Goal: Task Accomplishment & Management: Manage account settings

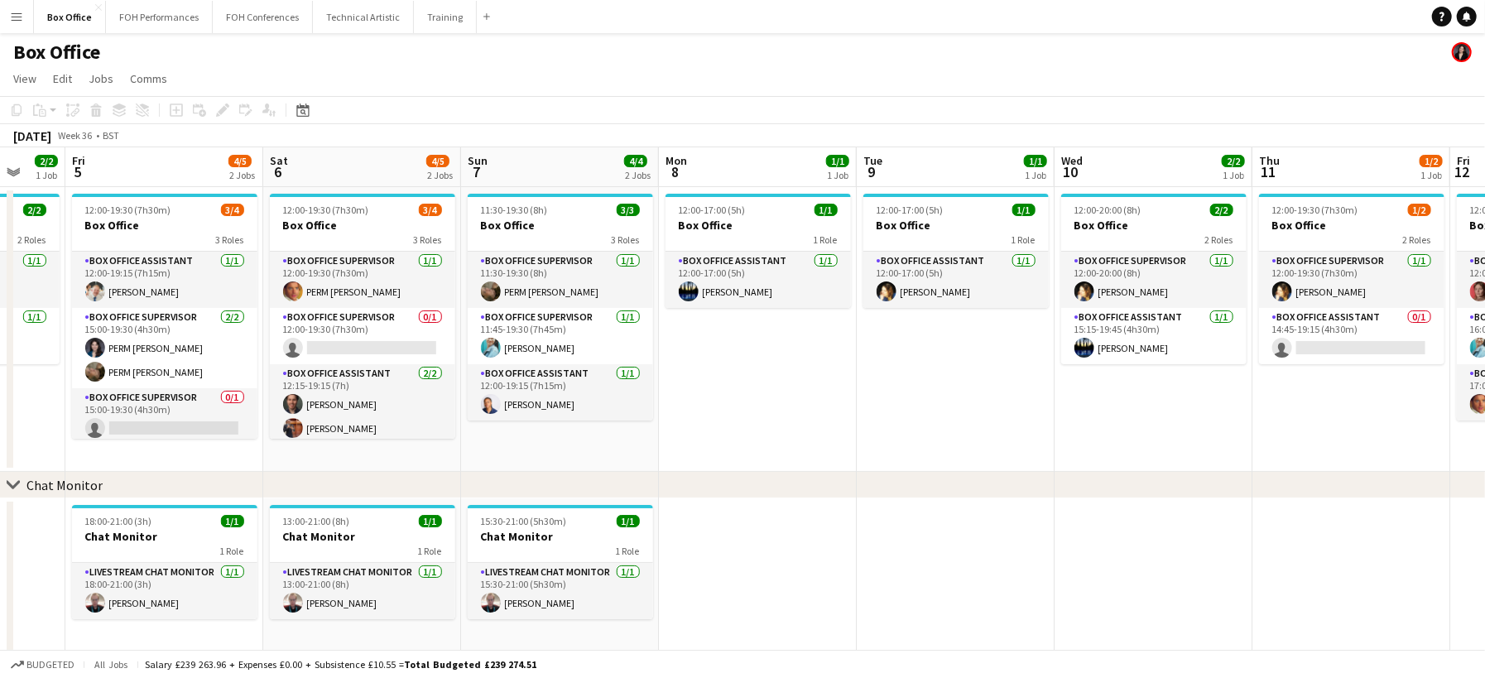
drag, startPoint x: 1420, startPoint y: 404, endPoint x: 692, endPoint y: 331, distance: 731.8
click at [693, 331] on app-calendar-viewport "Tue 2 2/2 1 Job Wed 3 1/1 1 Job Thu 4 2/2 1 Job Fri 5 4/5 2 Jobs Sat 6 4/5 2 Jo…" at bounding box center [742, 400] width 1485 height 506
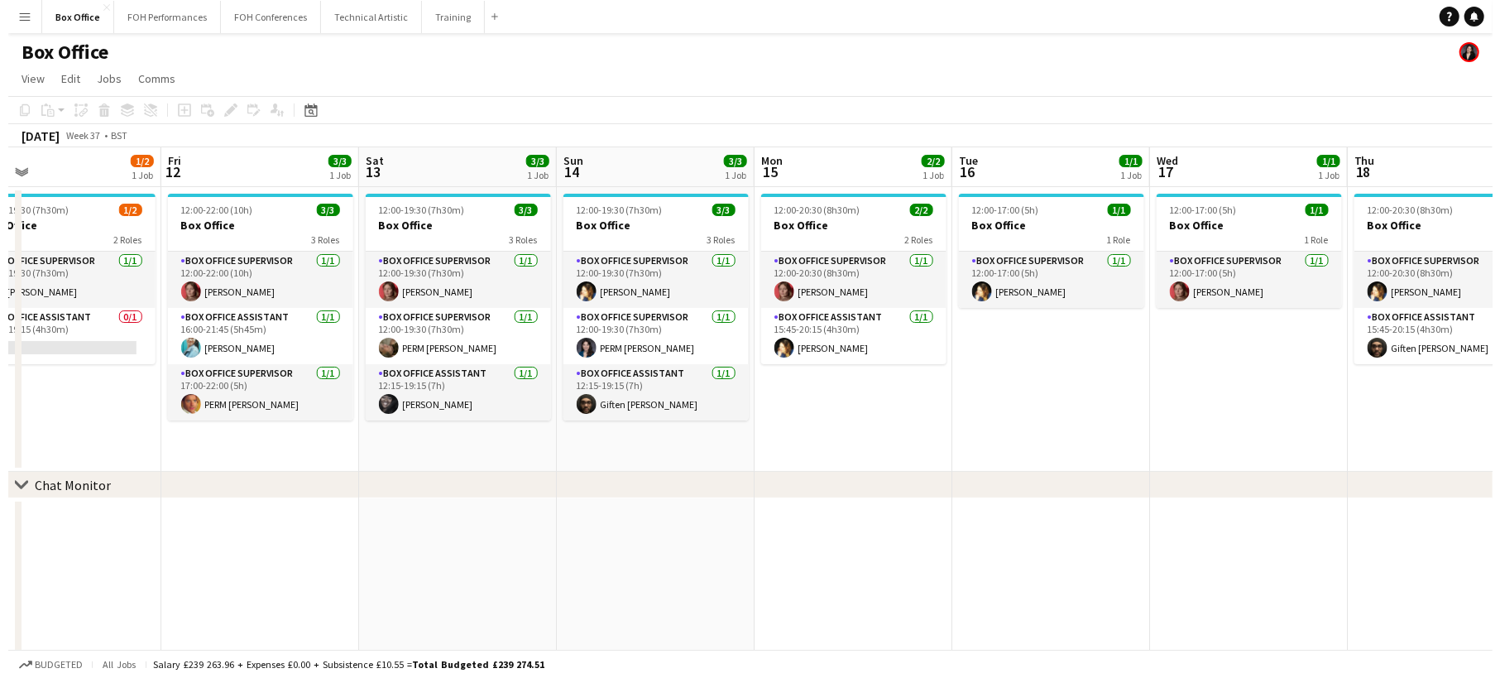
scroll to position [0, 480]
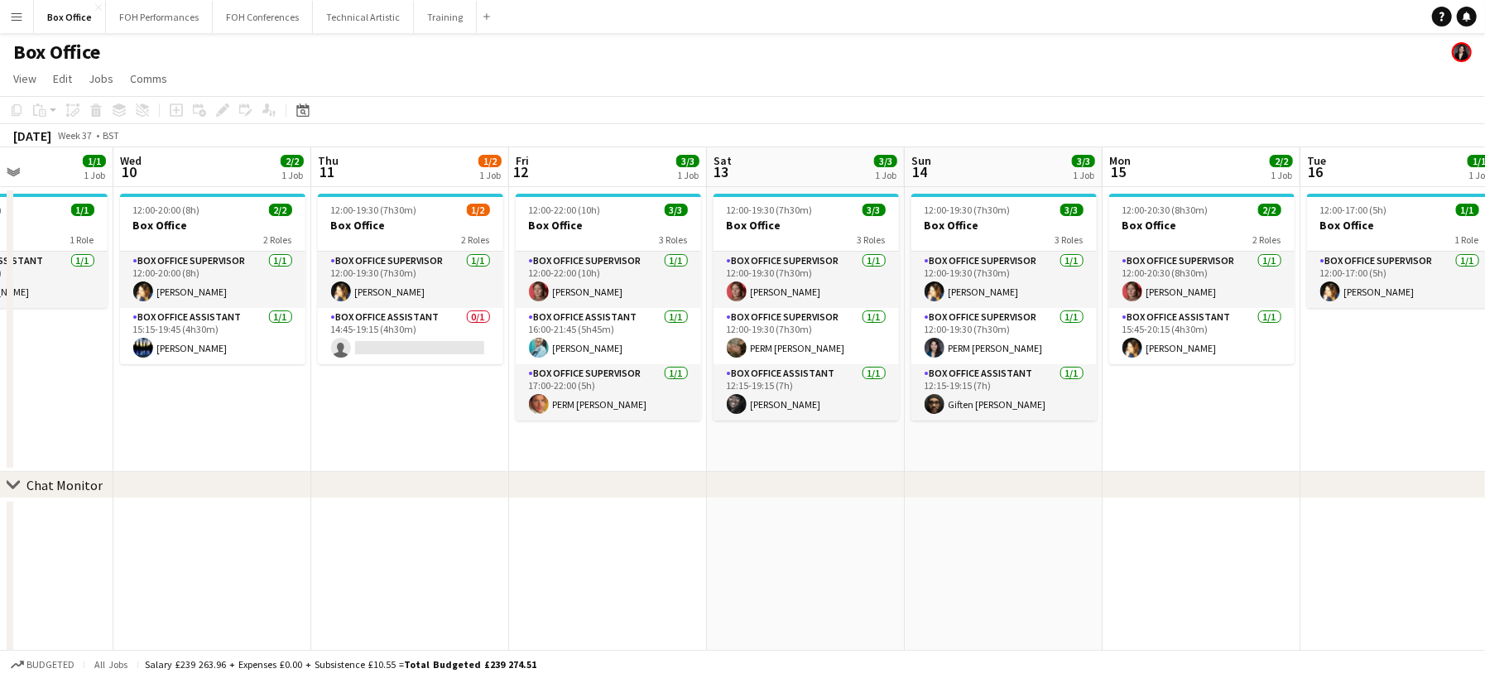
drag, startPoint x: 932, startPoint y: 410, endPoint x: -235, endPoint y: 240, distance: 1179.2
click at [0, 240] on html "Menu Boards Boards Boards All jobs Status Workforce Workforce My Workforce Recr…" at bounding box center [742, 341] width 1485 height 682
click at [850, 338] on app-card-role "Box Office Supervisor [DATE] 12:00-19:30 (7h30m) PERM [PERSON_NAME]" at bounding box center [805, 336] width 185 height 56
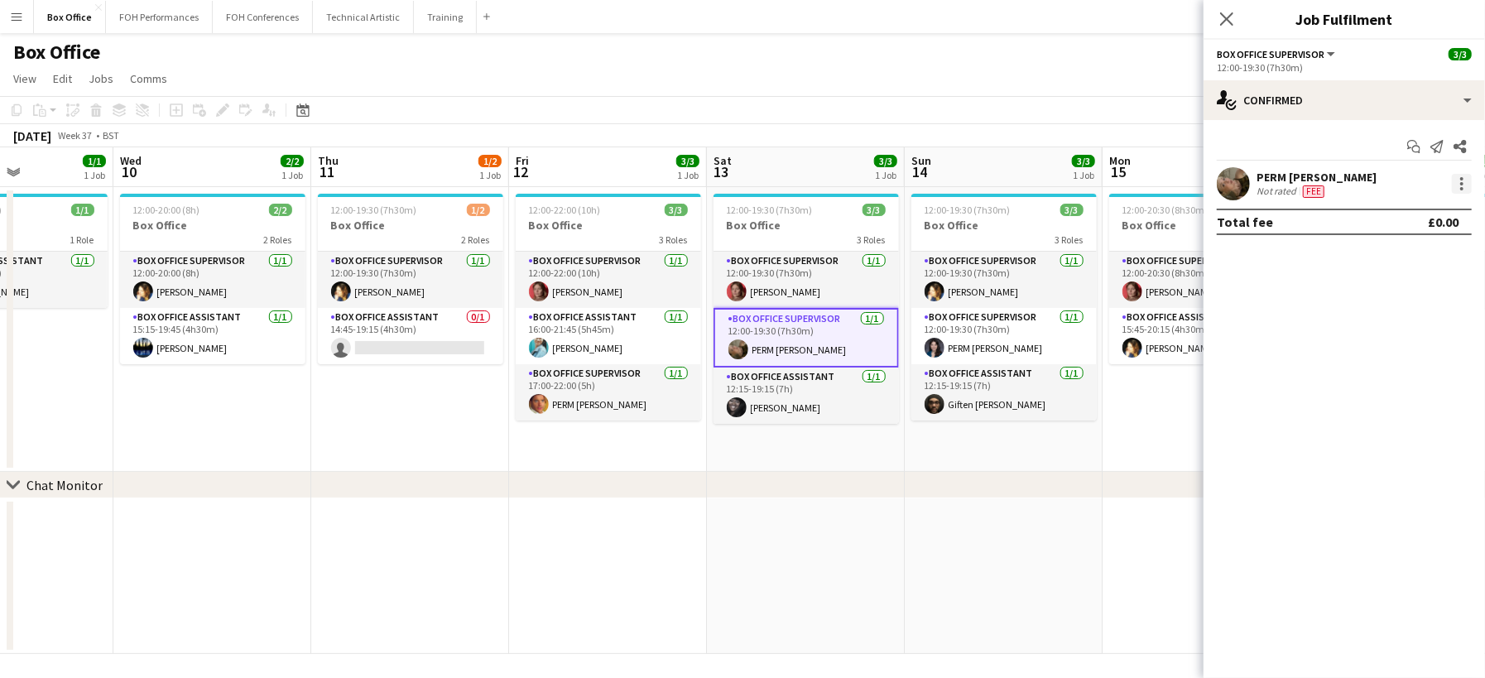
click at [1461, 175] on div at bounding box center [1461, 184] width 20 height 20
click at [1468, 93] on div at bounding box center [742, 339] width 1485 height 678
click at [1470, 108] on div "single-neutral-actions-check-2 Confirmed" at bounding box center [1343, 100] width 281 height 40
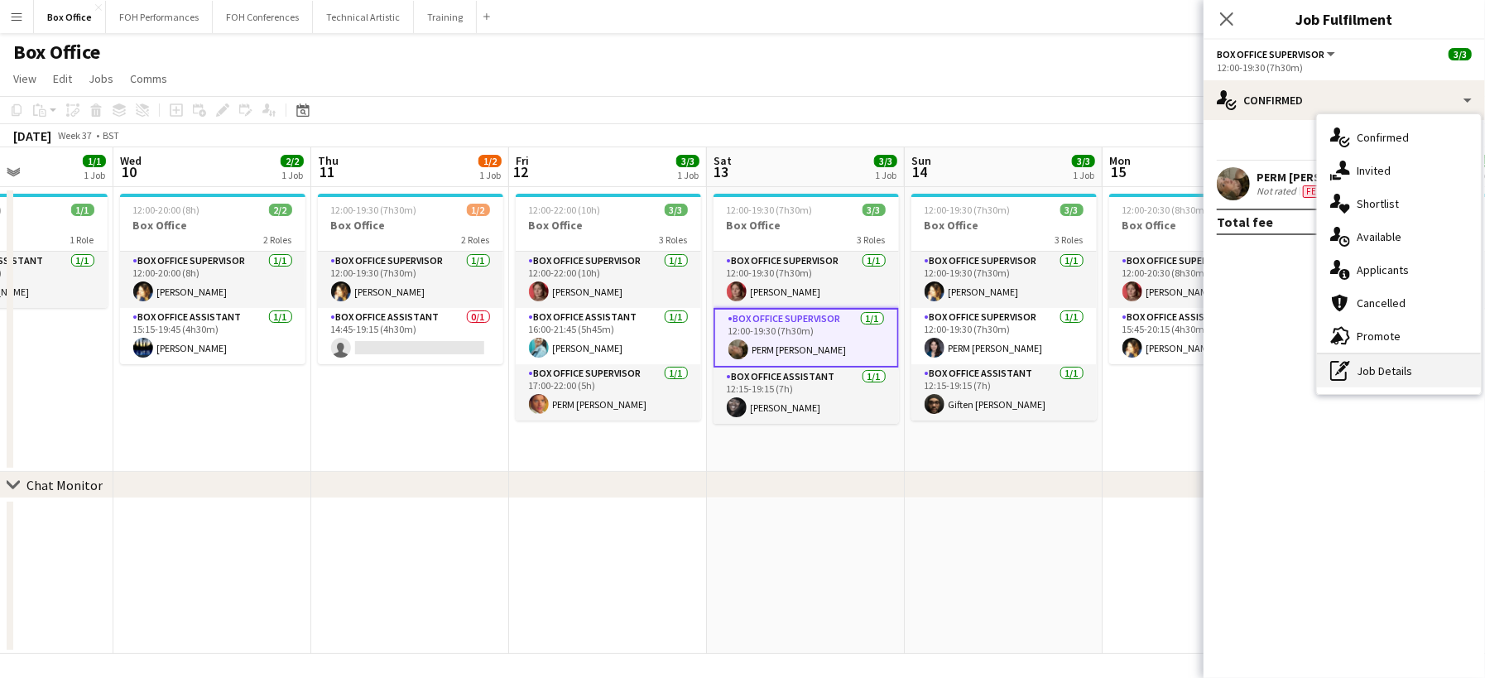
click at [1390, 367] on div "pen-write Job Details" at bounding box center [1399, 370] width 164 height 33
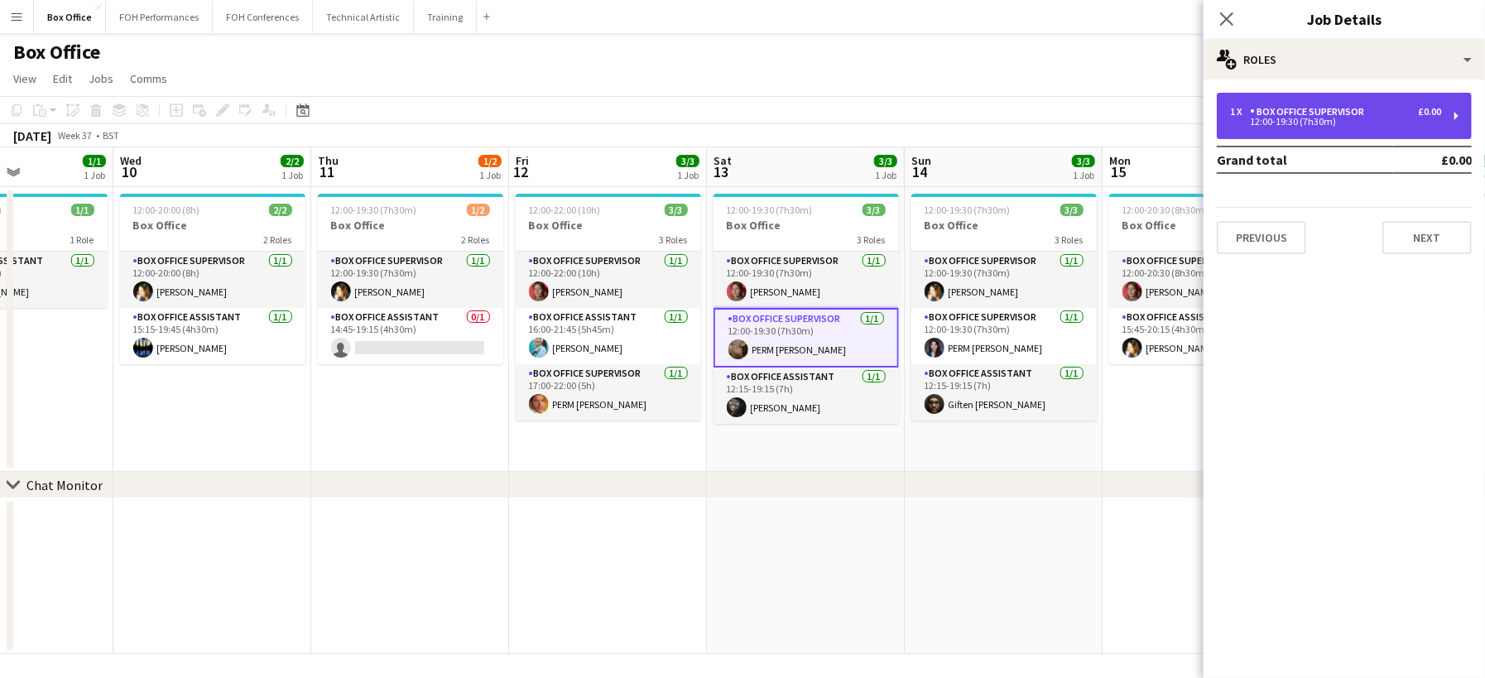
click at [1284, 126] on div "12:00-19:30 (7h30m)" at bounding box center [1335, 122] width 211 height 8
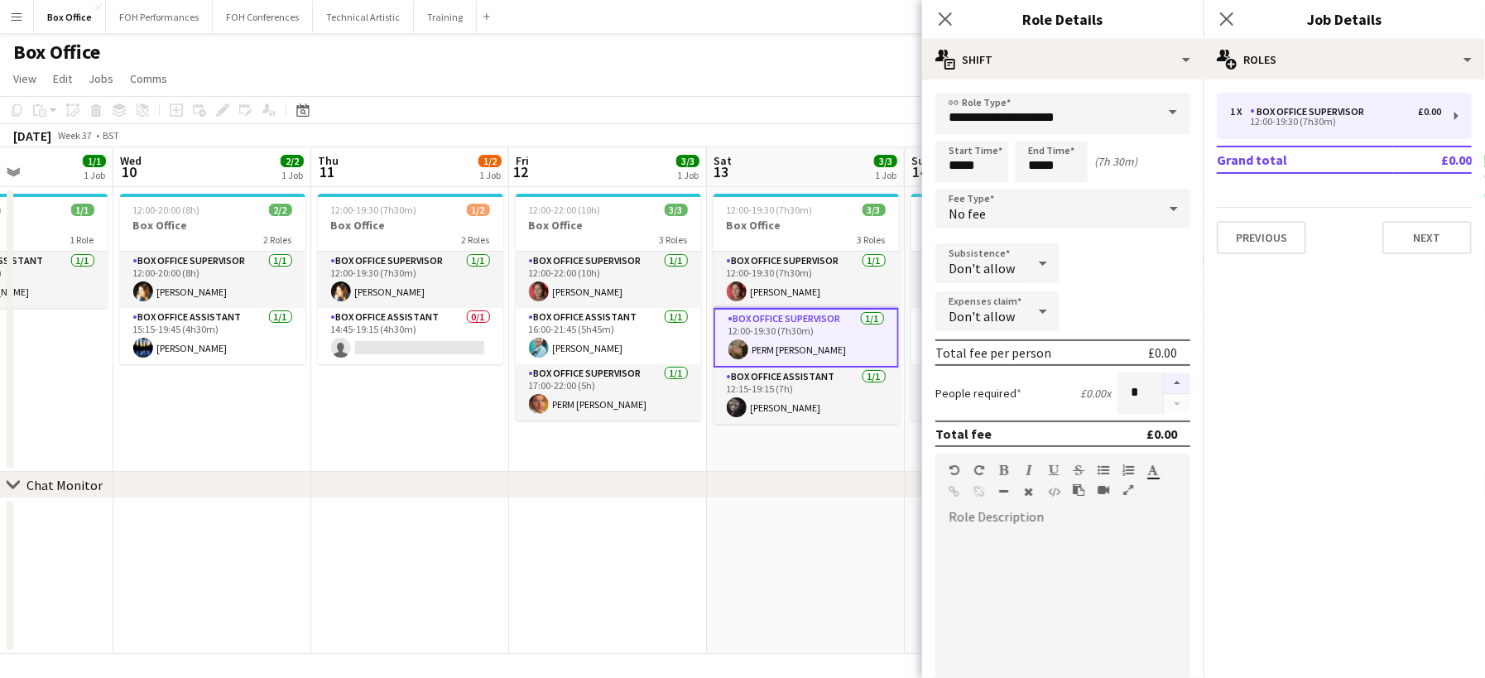
click at [1163, 384] on button "button" at bounding box center [1176, 383] width 26 height 22
type input "*"
click at [951, 18] on icon "Close pop-in" at bounding box center [945, 19] width 16 height 16
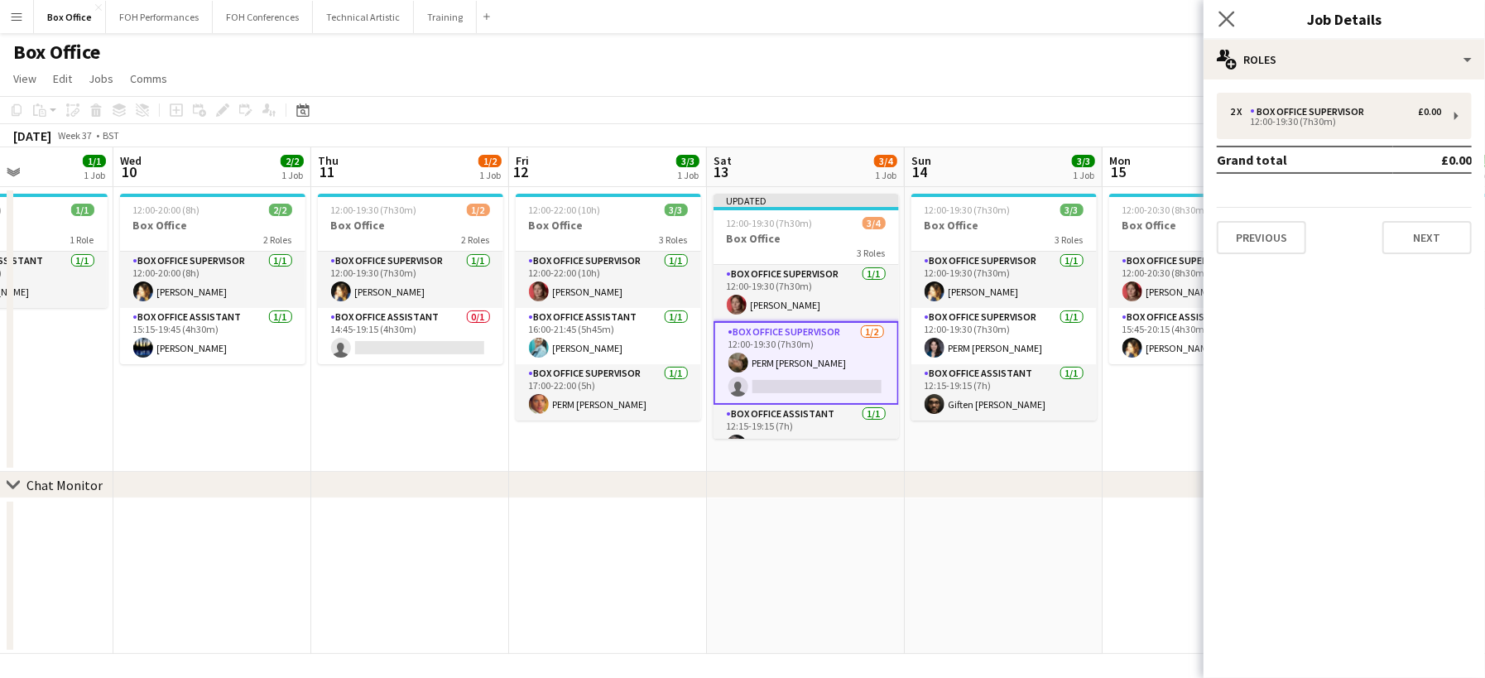
click at [1232, 9] on app-icon "Close pop-in" at bounding box center [1227, 19] width 24 height 24
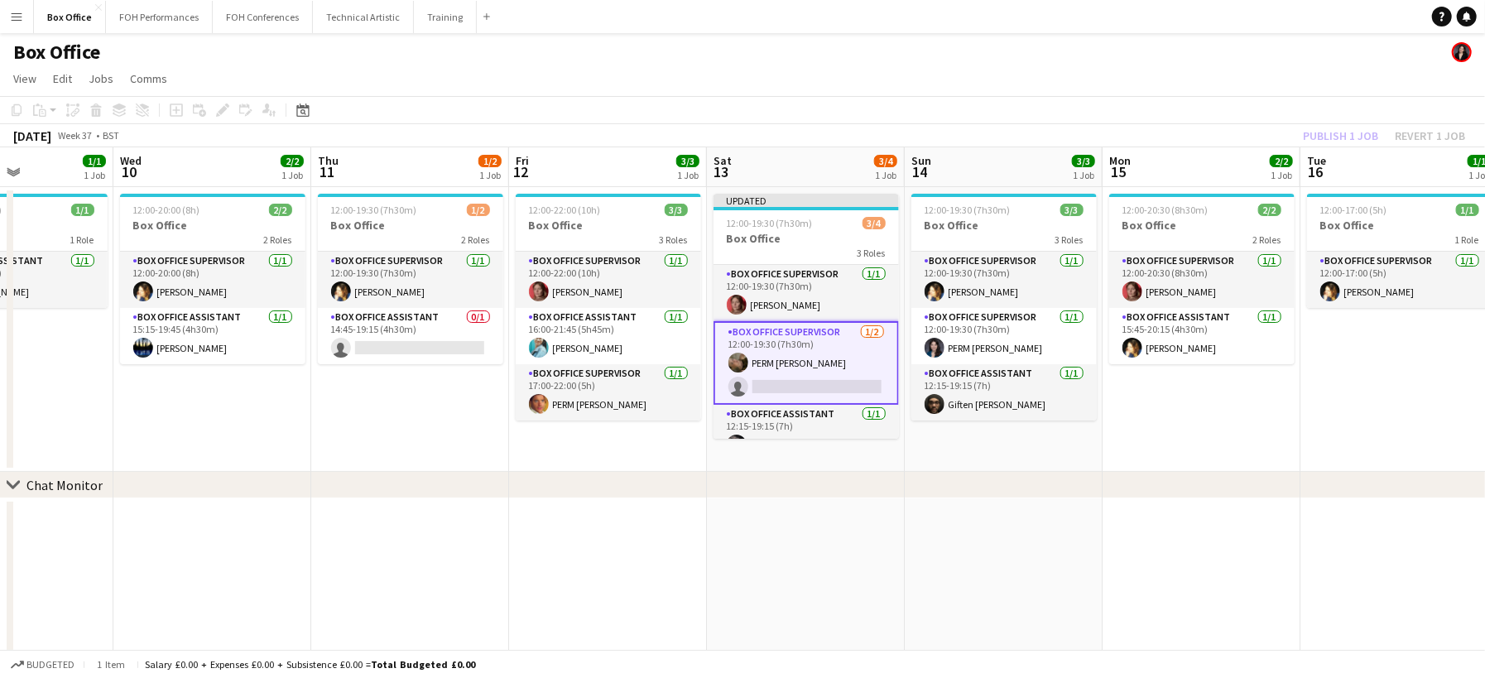
click at [788, 383] on app-card-role "Box Office Supervisor [DATE] 12:00-19:30 (7h30m) PERM [PERSON_NAME] single-neut…" at bounding box center [805, 363] width 185 height 84
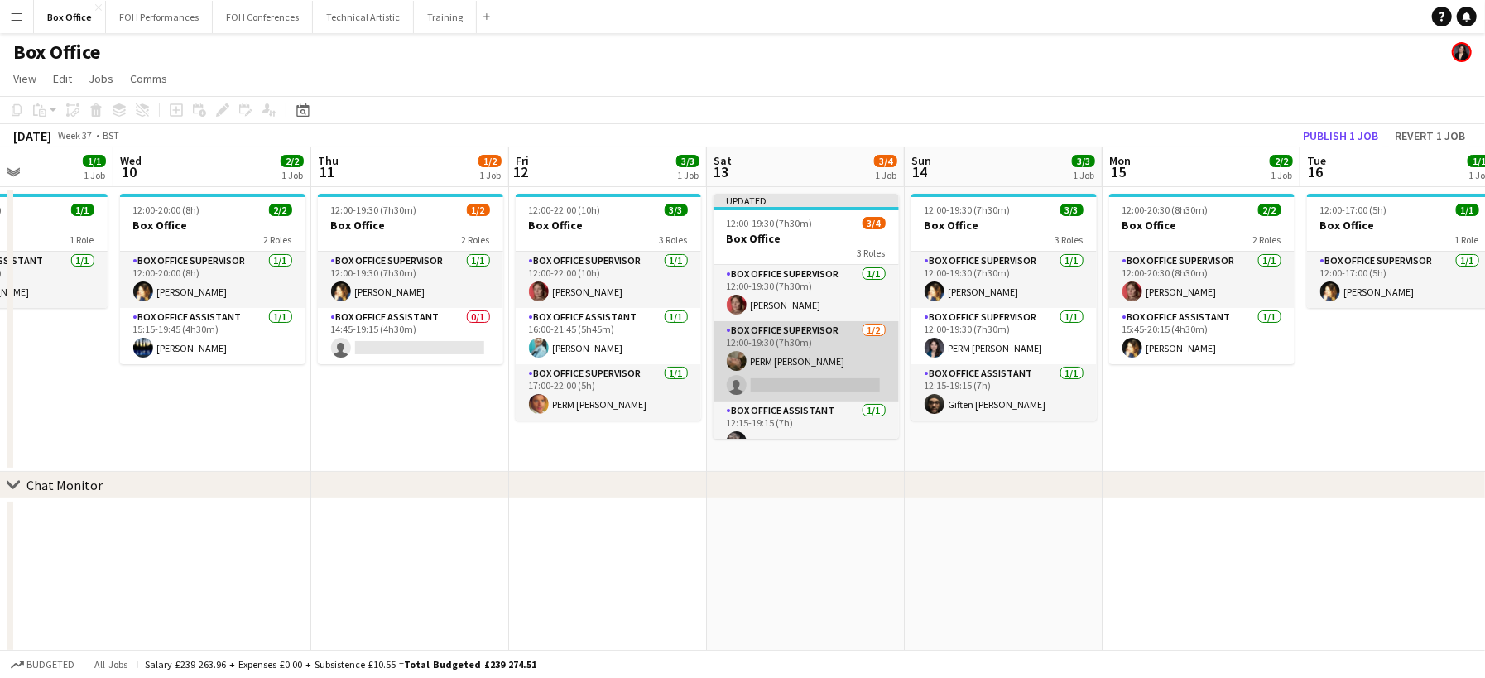
click at [773, 363] on app-card-role "Box Office Supervisor [DATE] 12:00-19:30 (7h30m) PERM [PERSON_NAME] single-neut…" at bounding box center [805, 361] width 185 height 80
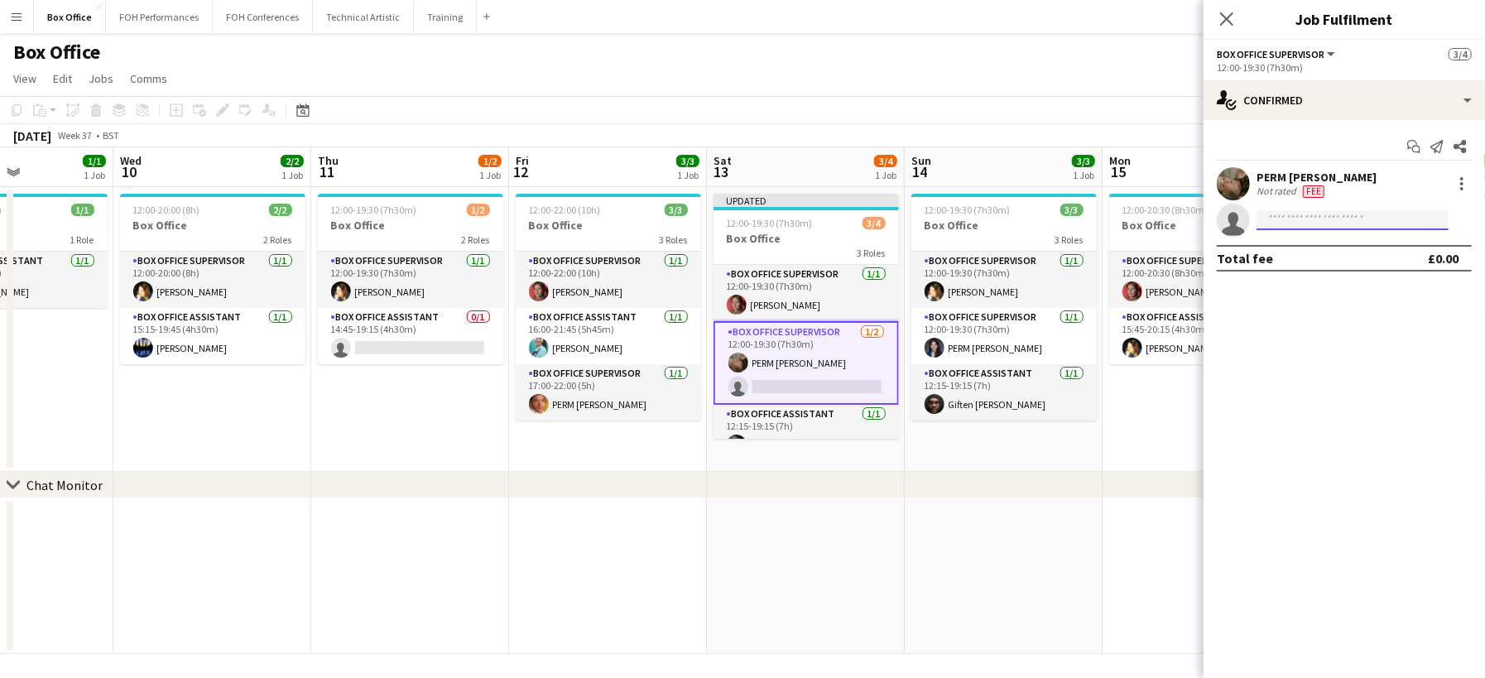
click at [1378, 217] on input at bounding box center [1352, 220] width 192 height 20
type input "***"
click at [1375, 261] on span "[EMAIL_ADDRESS][DOMAIN_NAME]" at bounding box center [1352, 257] width 166 height 13
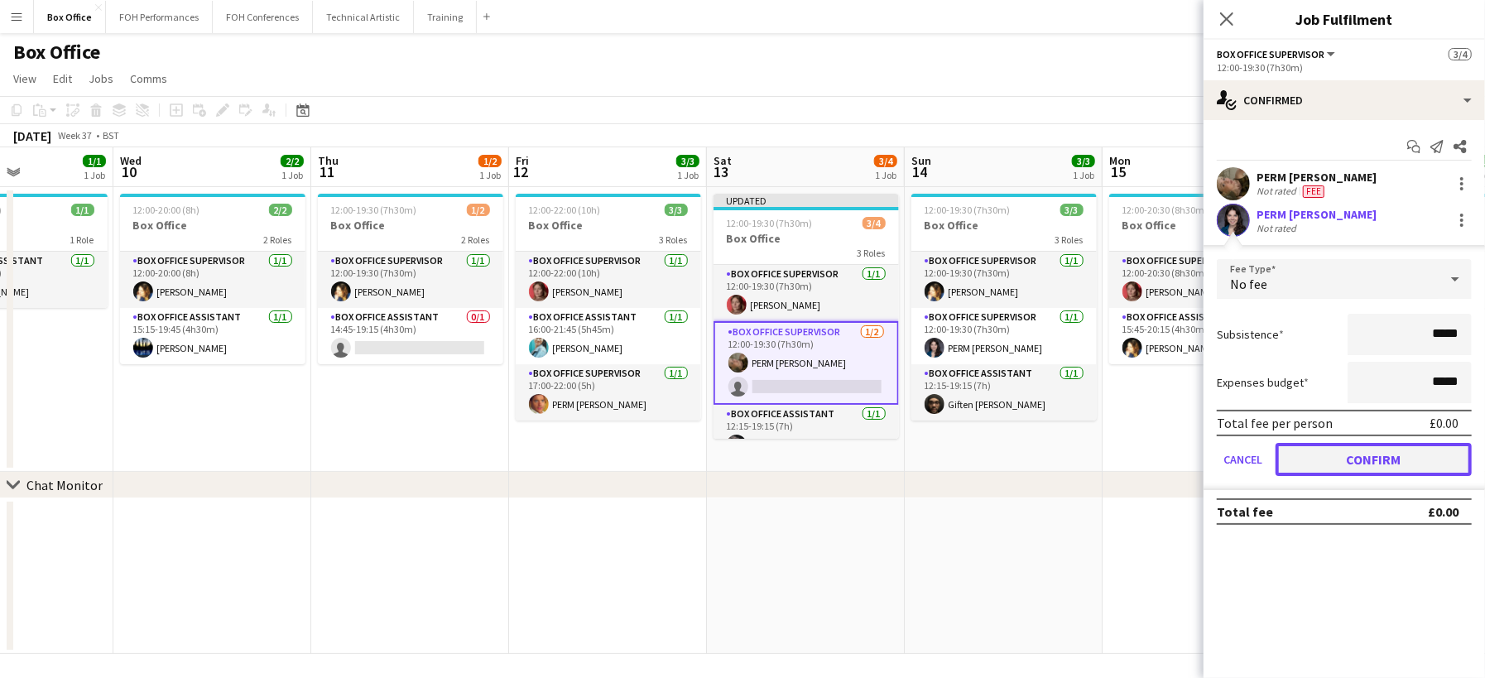
click at [1397, 453] on button "Confirm" at bounding box center [1373, 459] width 196 height 33
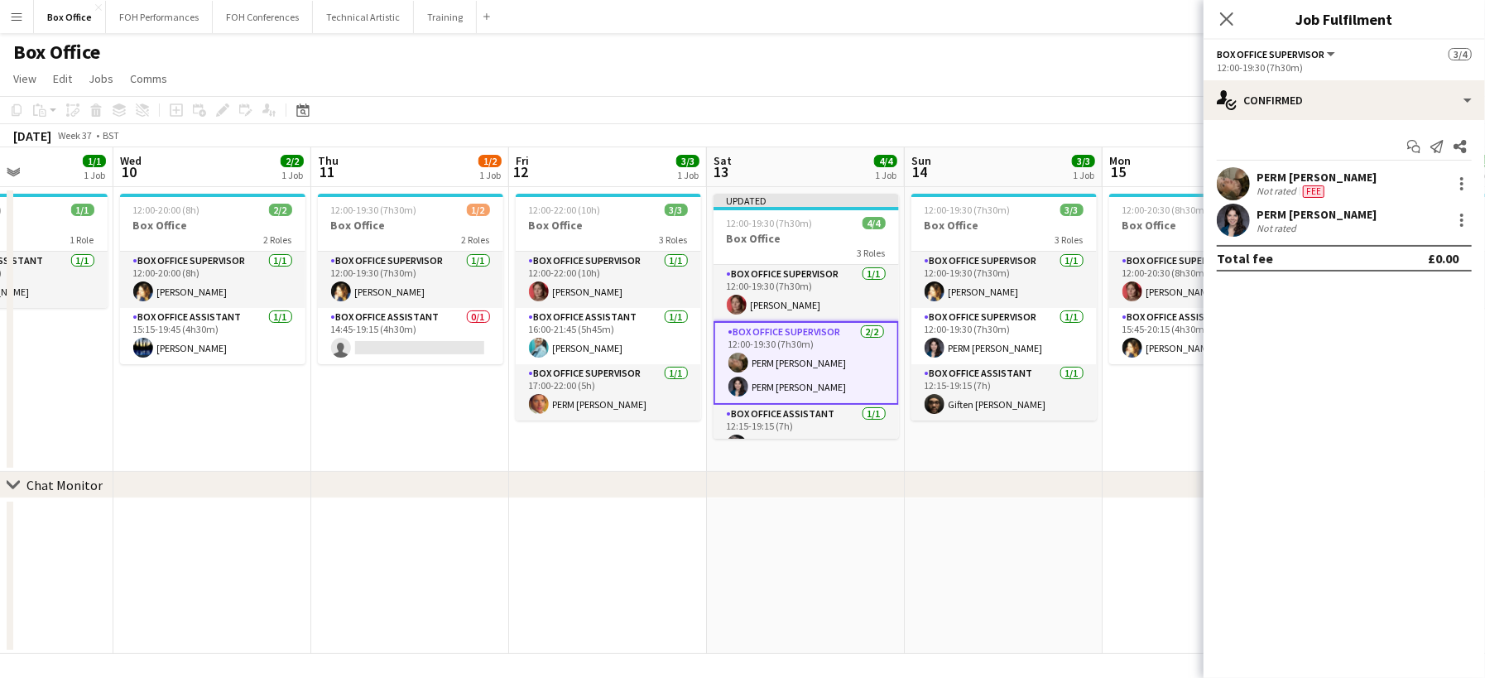
click at [597, 453] on app-date-cell "12:00-22:00 (10h) 3/3 Box Office 3 Roles Box Office Supervisor [DATE] 12:00-22:…" at bounding box center [608, 329] width 198 height 285
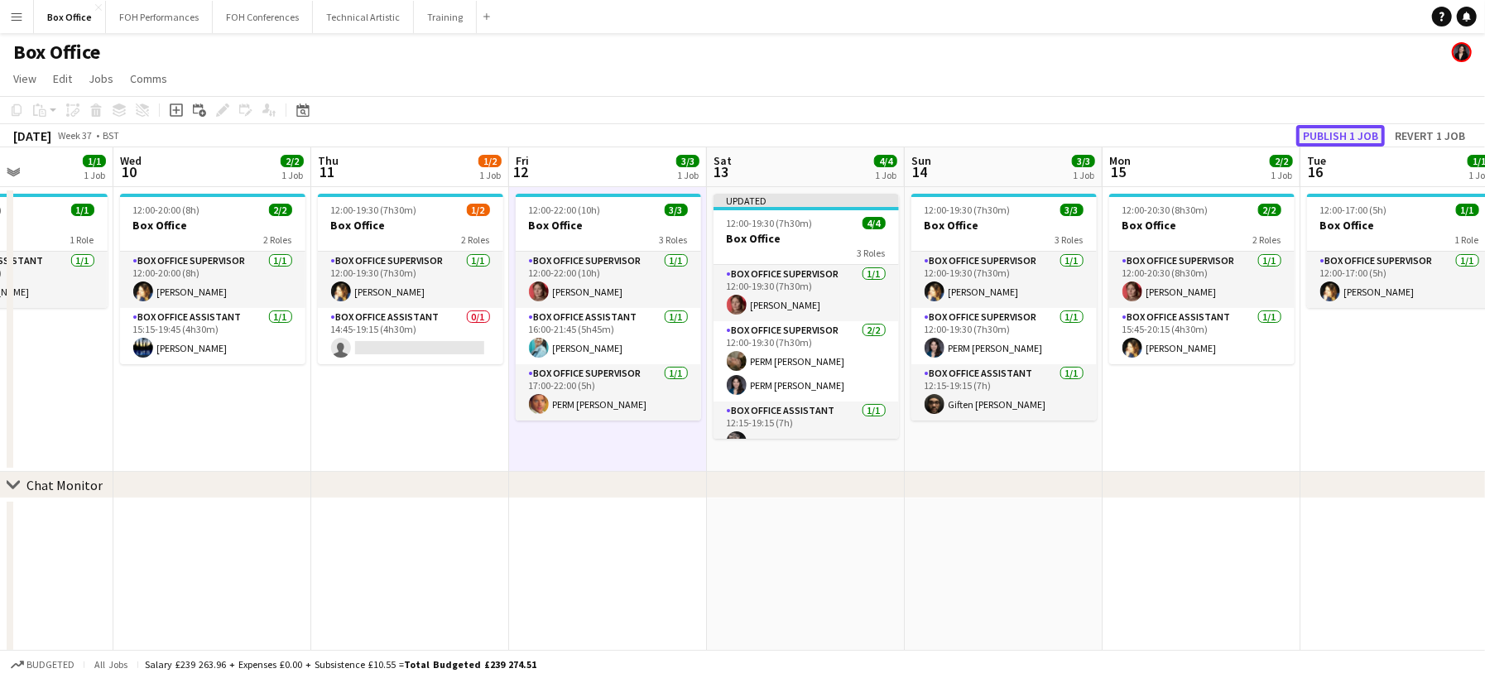
click at [1337, 138] on button "Publish 1 job" at bounding box center [1340, 136] width 89 height 22
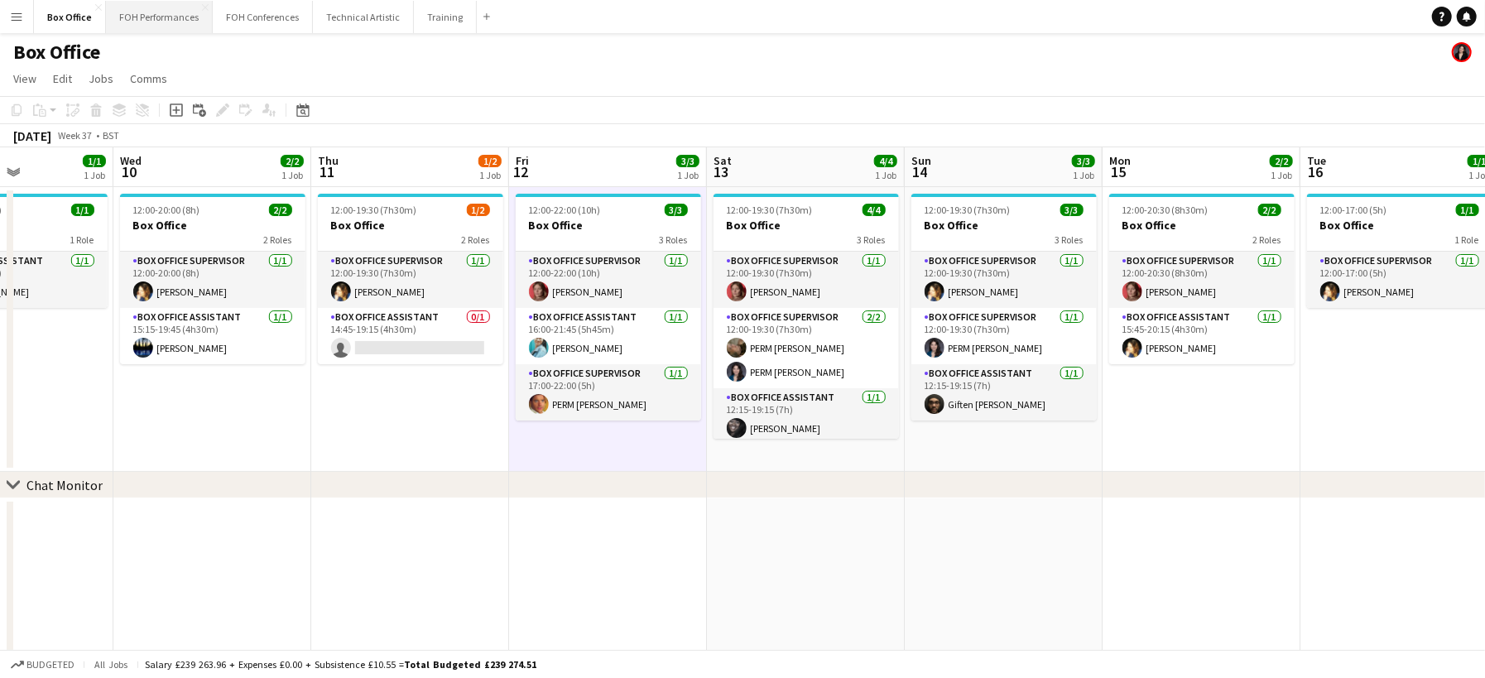
click at [126, 9] on button "FOH Performances Close" at bounding box center [159, 17] width 107 height 32
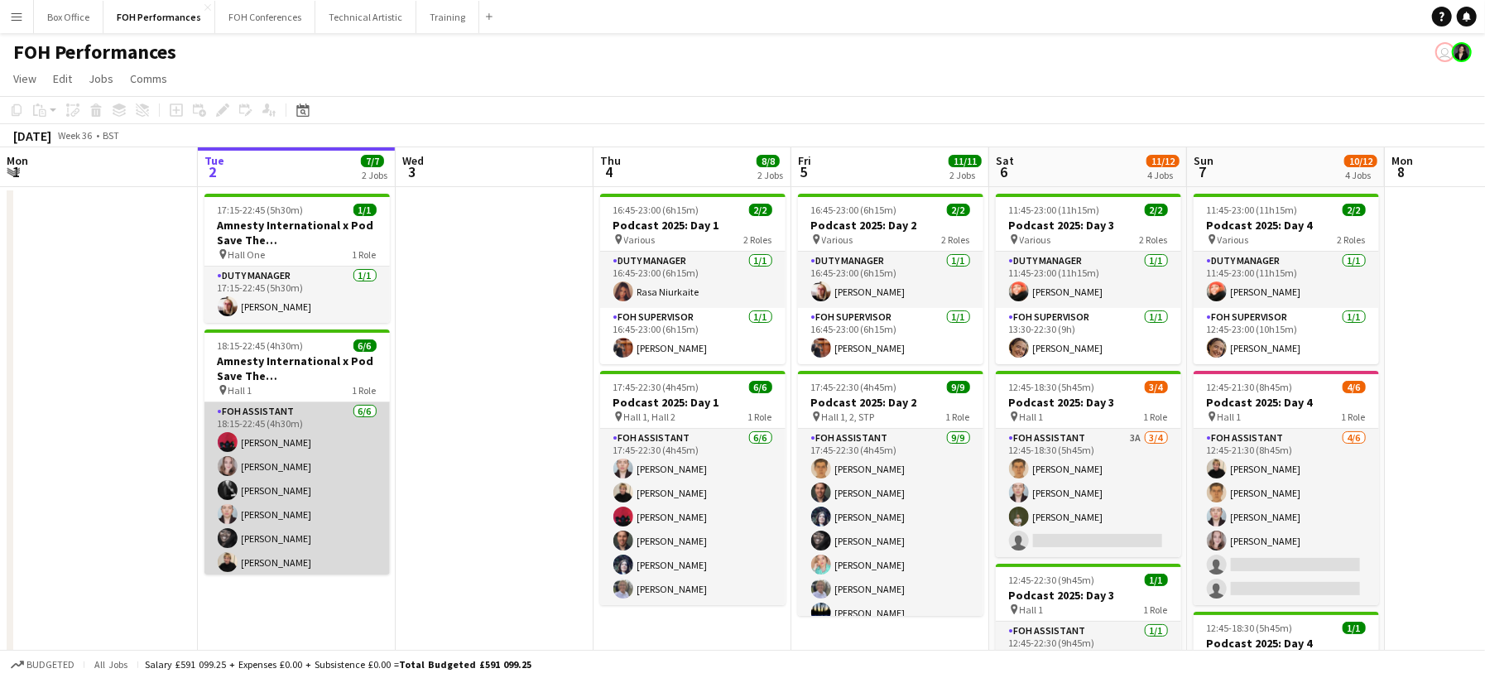
click at [289, 434] on app-card-role "FOH Assistant [DATE] 18:15-22:45 (4h30m) [PERSON_NAME] [PERSON_NAME] [PERSON_NA…" at bounding box center [296, 490] width 185 height 176
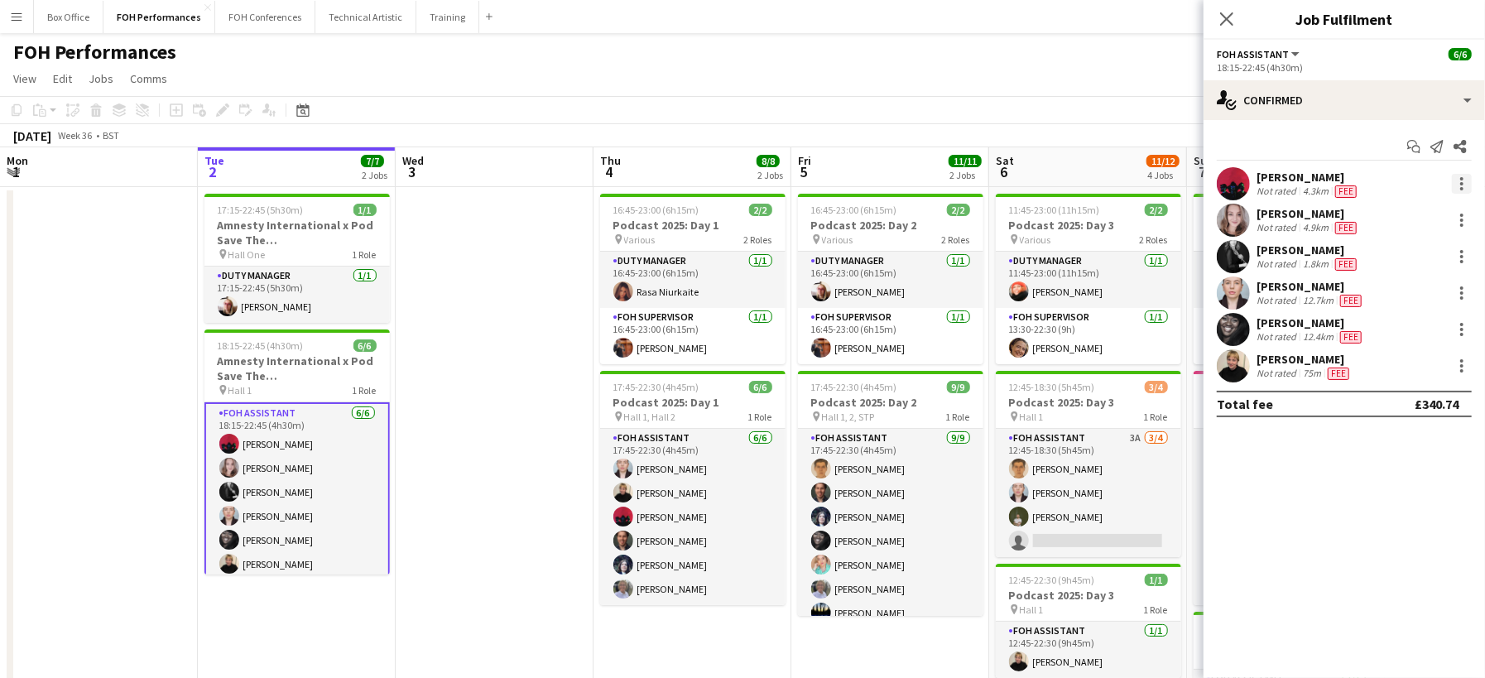
click at [1460, 179] on div at bounding box center [1461, 184] width 20 height 20
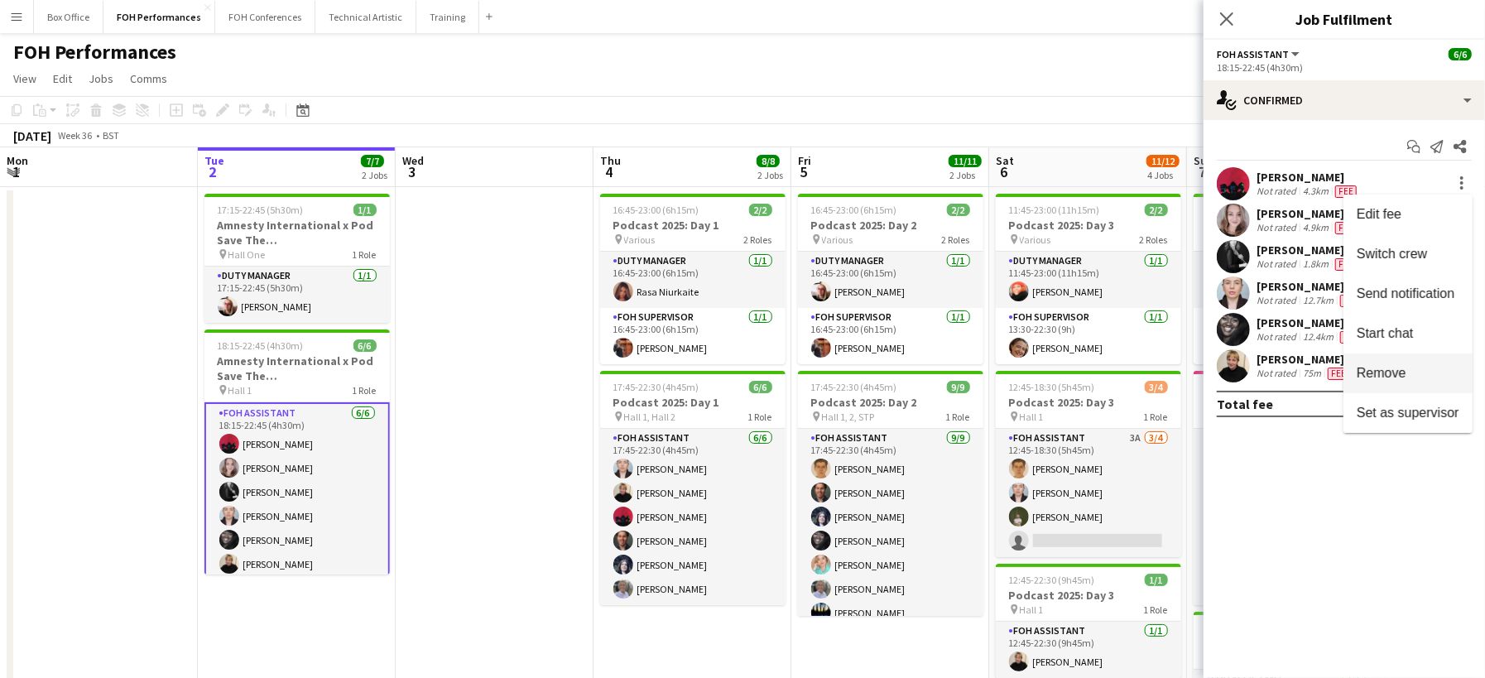
click at [1404, 366] on span "Remove" at bounding box center [1381, 373] width 50 height 14
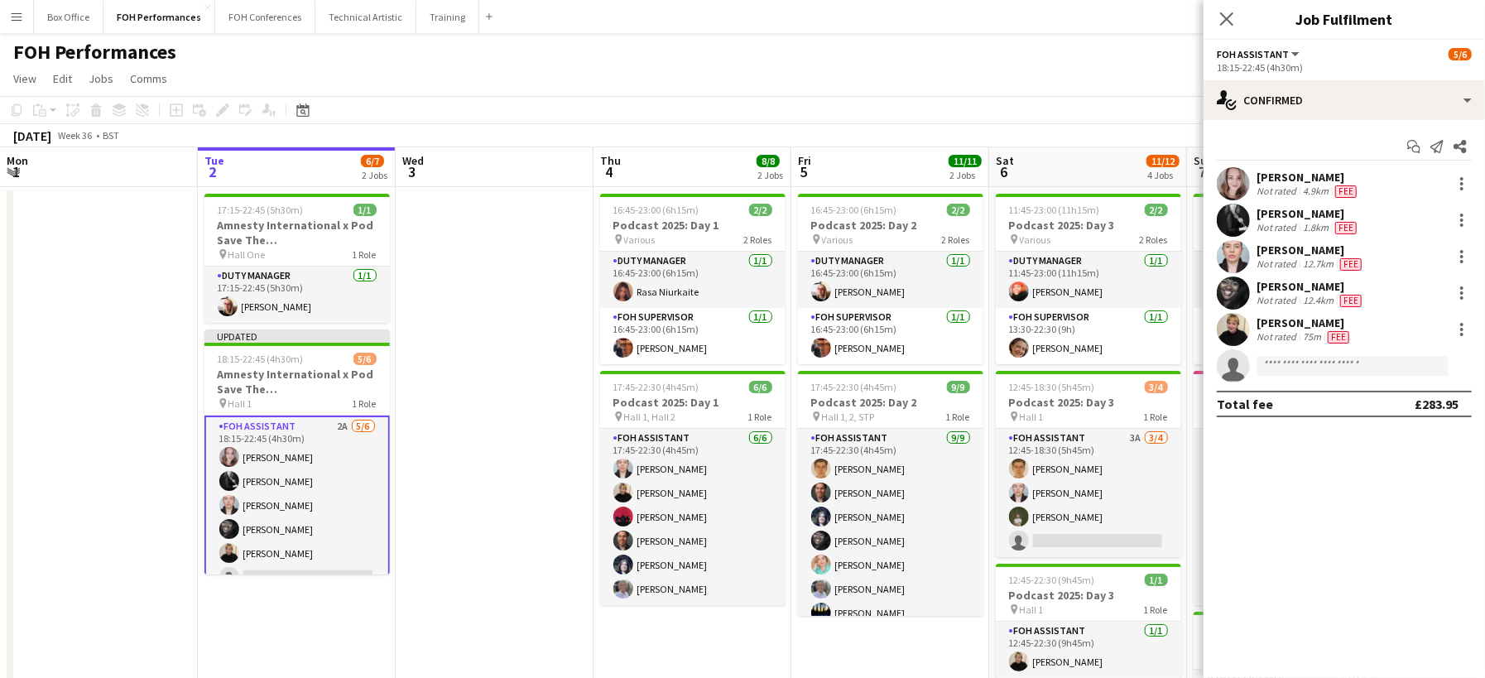
click at [740, 65] on app-page-menu "View Day view expanded Day view collapsed Month view Date picker Jump to [DATE]…" at bounding box center [742, 80] width 1485 height 31
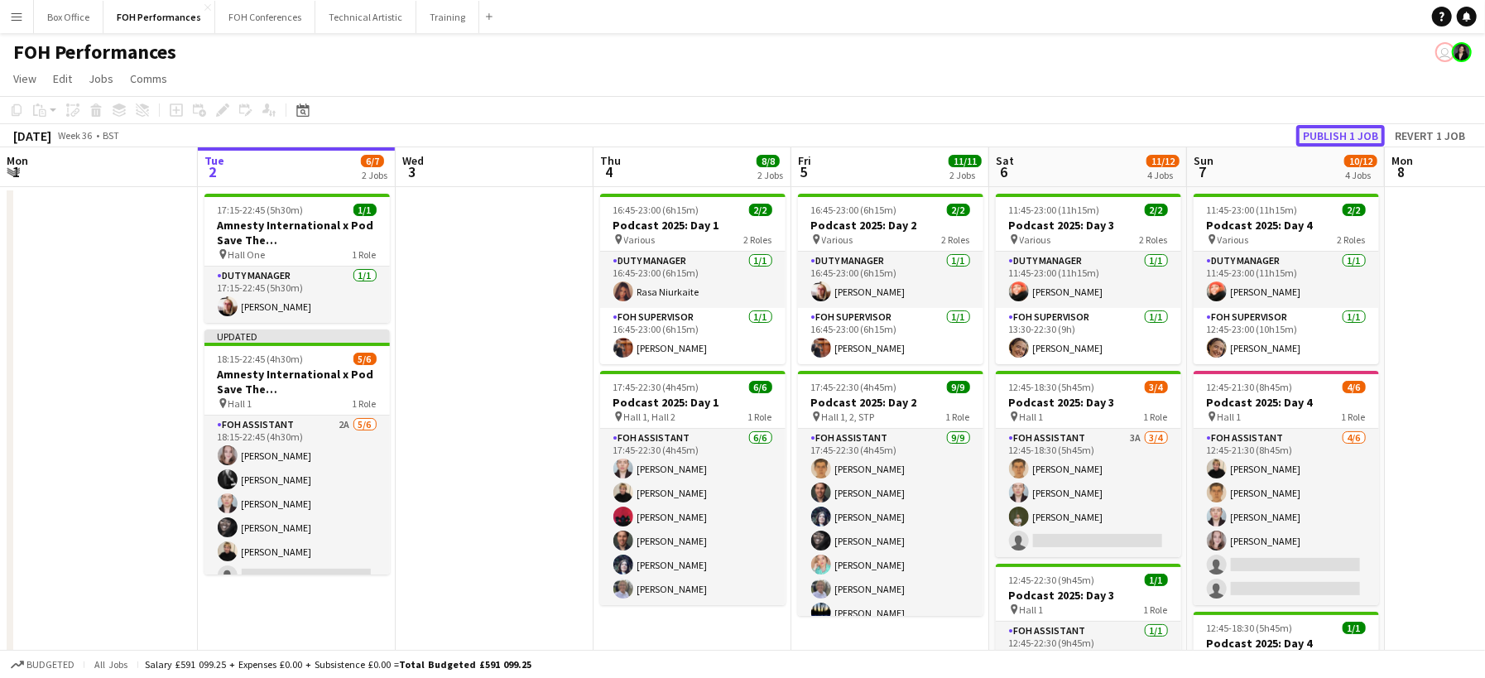
click at [1368, 132] on button "Publish 1 job" at bounding box center [1340, 136] width 89 height 22
